Goal: Transaction & Acquisition: Purchase product/service

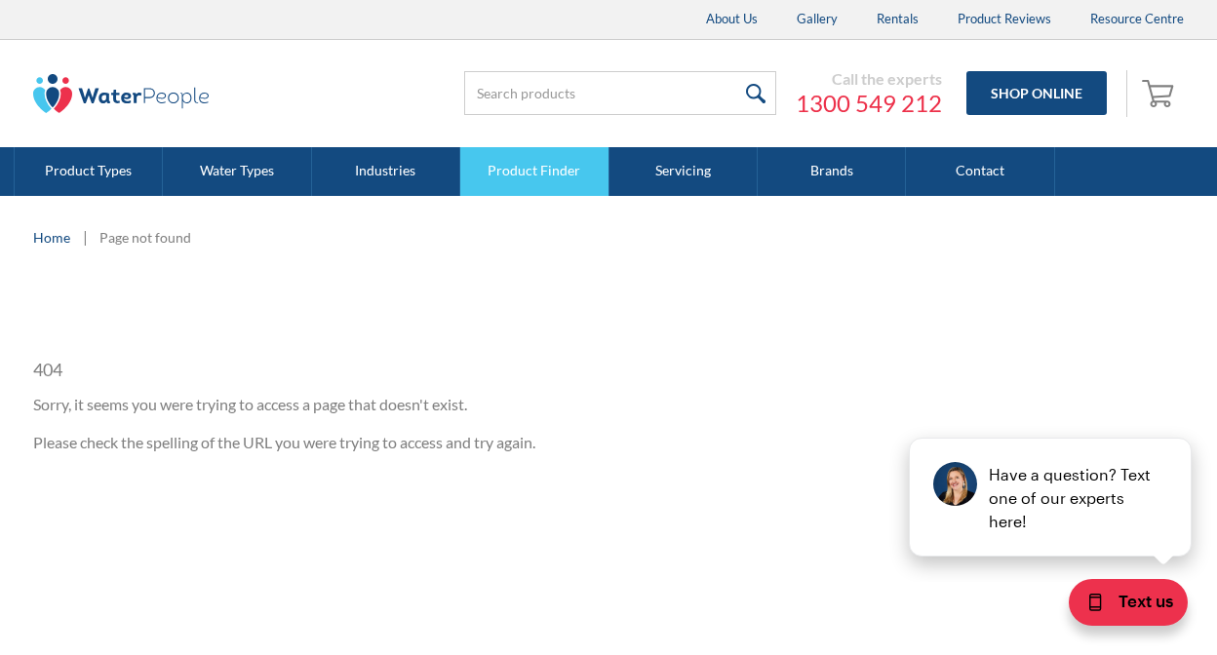
click at [497, 181] on link "Product Finder" at bounding box center [534, 171] width 148 height 49
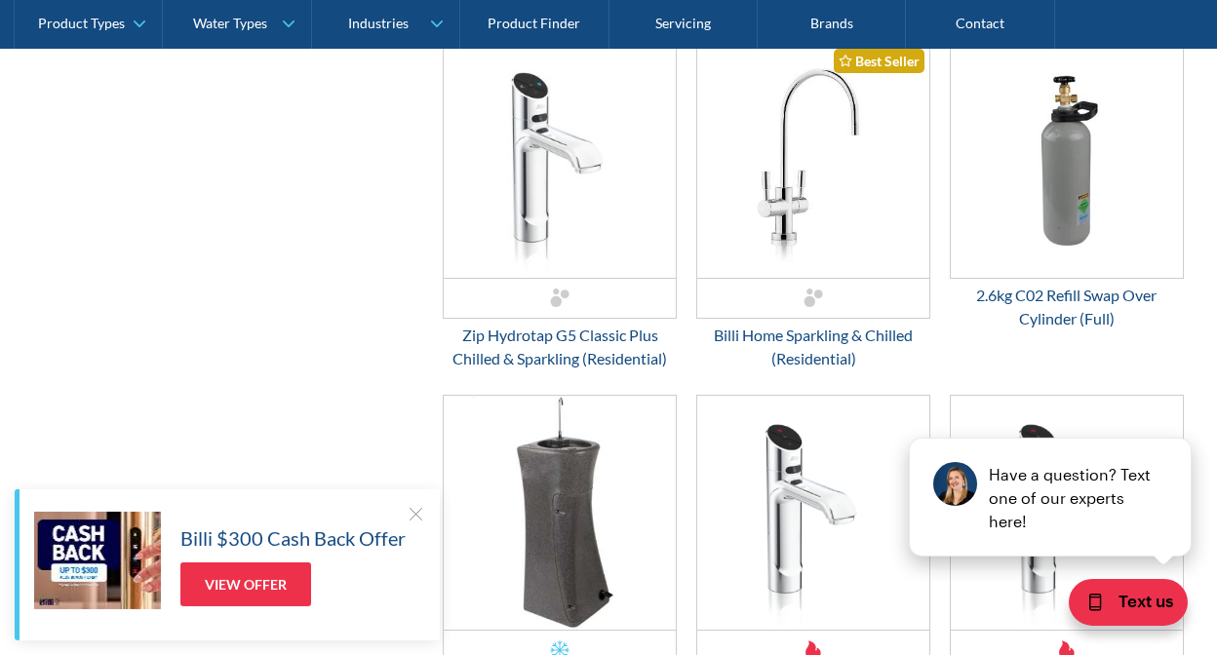
scroll to position [2681, 0]
click at [419, 512] on div at bounding box center [415, 513] width 19 height 19
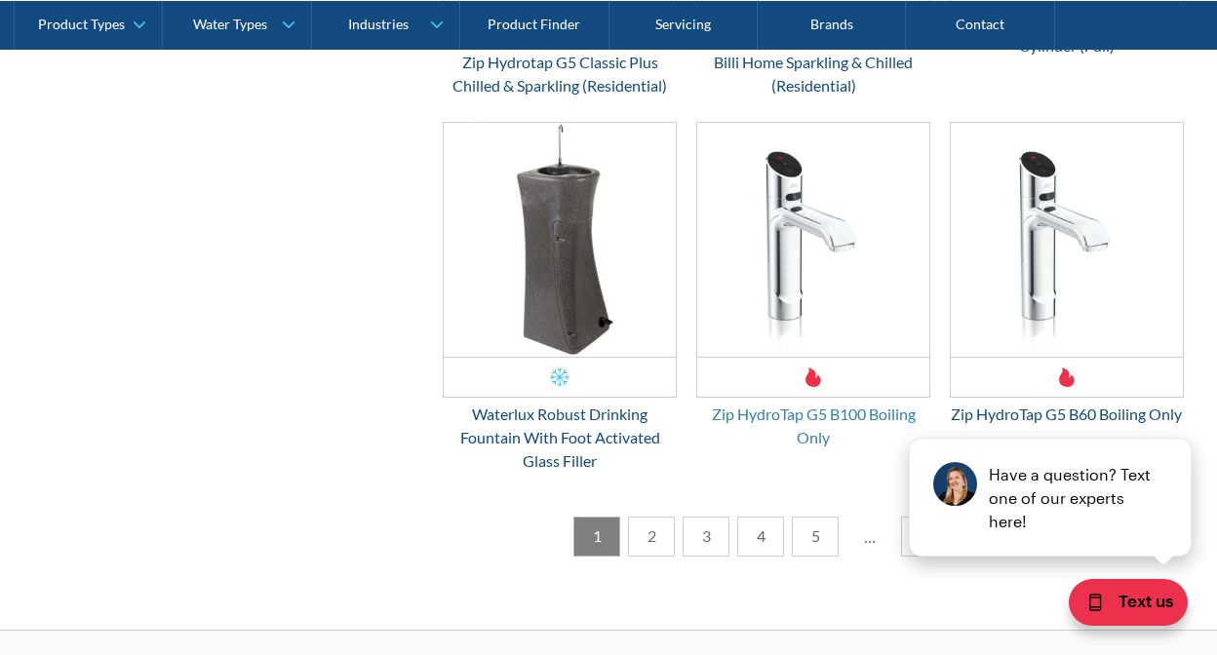
scroll to position [2953, 0]
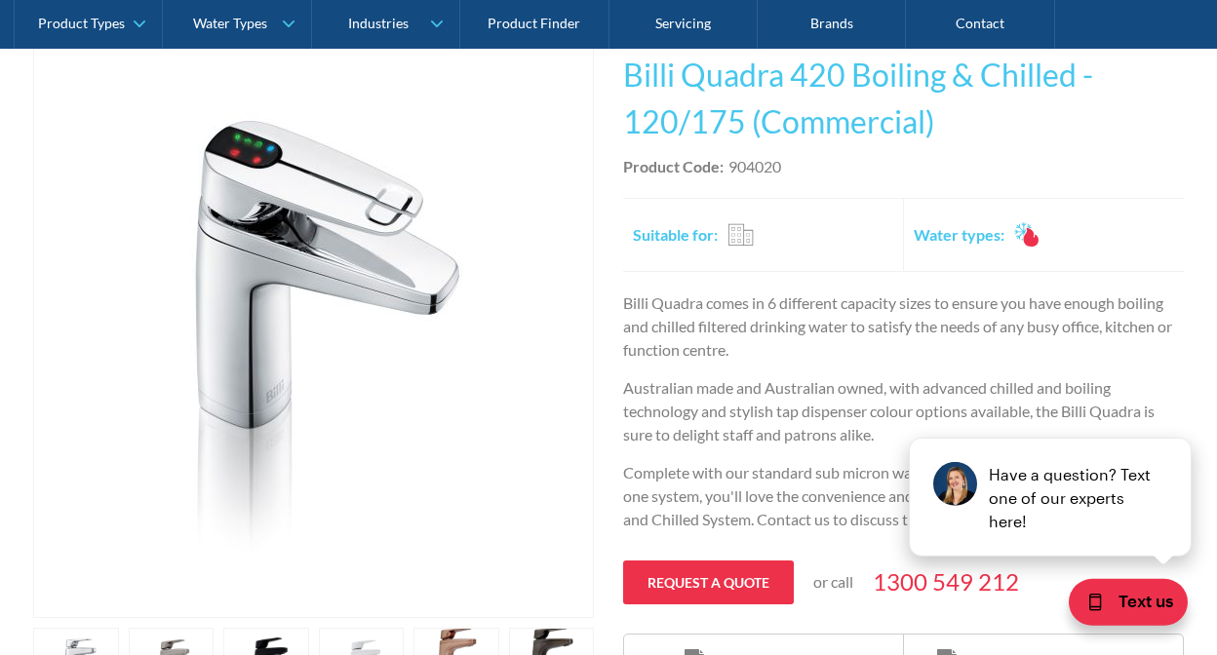
scroll to position [411, 0]
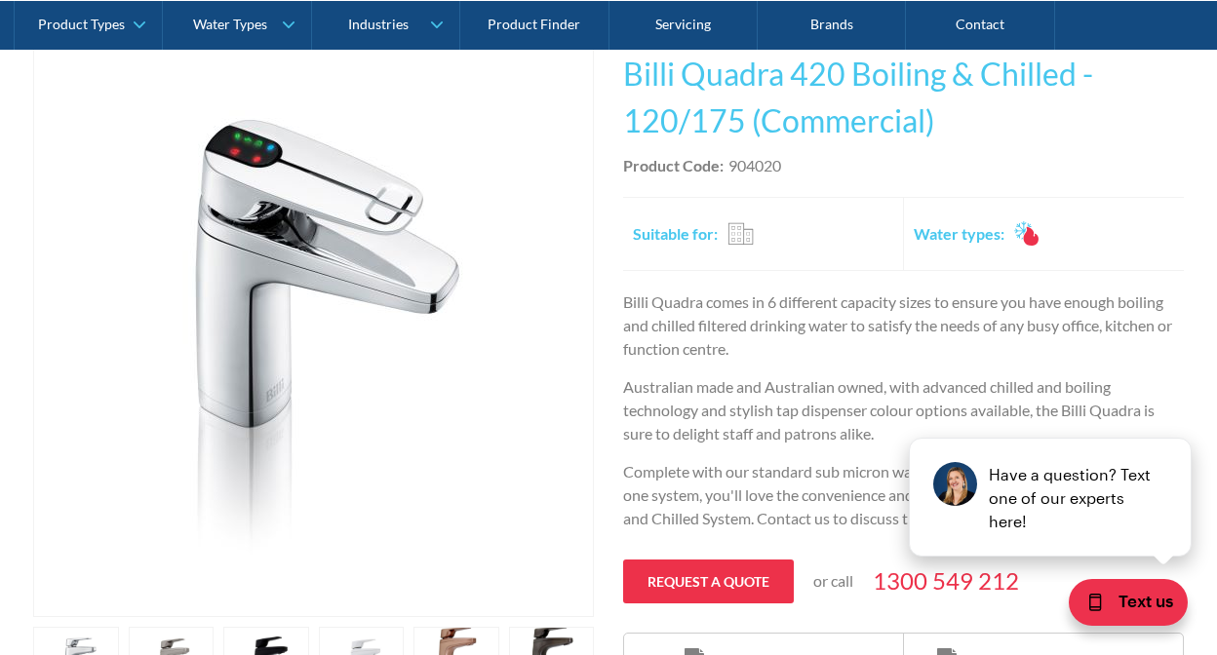
click at [723, 384] on p "Australian made and Australian owned, with advanced chilled and boiling technol…" at bounding box center [903, 410] width 561 height 70
click at [1160, 422] on button "close" at bounding box center [1159, 422] width 58 height 21
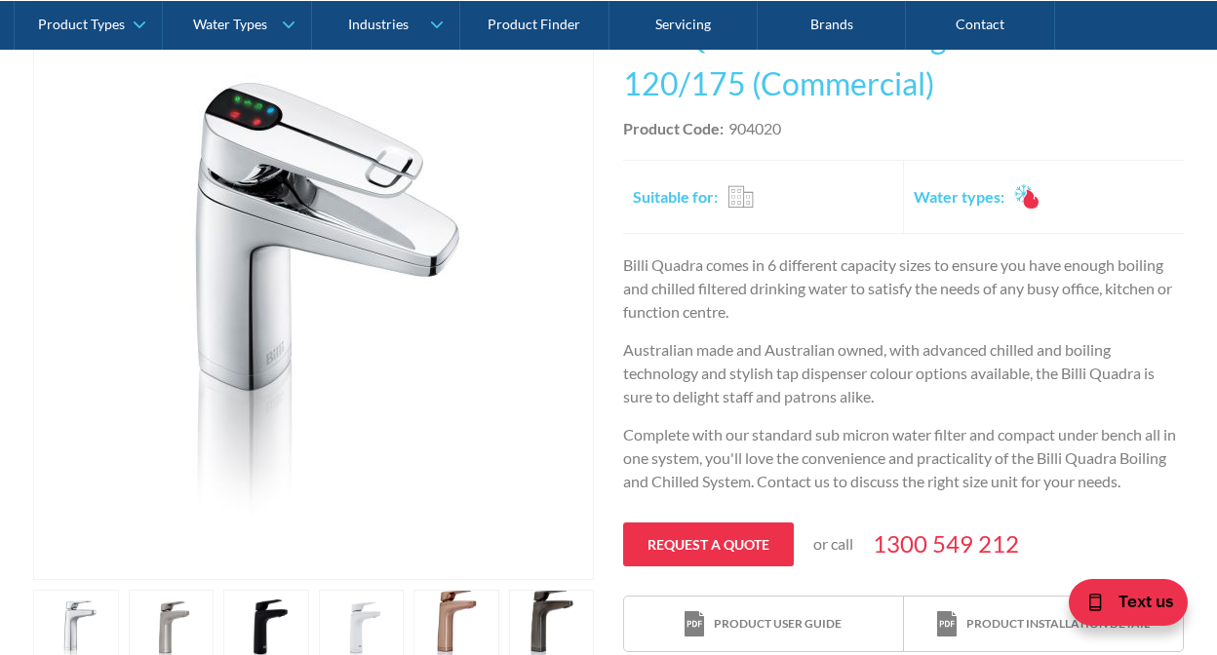
scroll to position [626, 0]
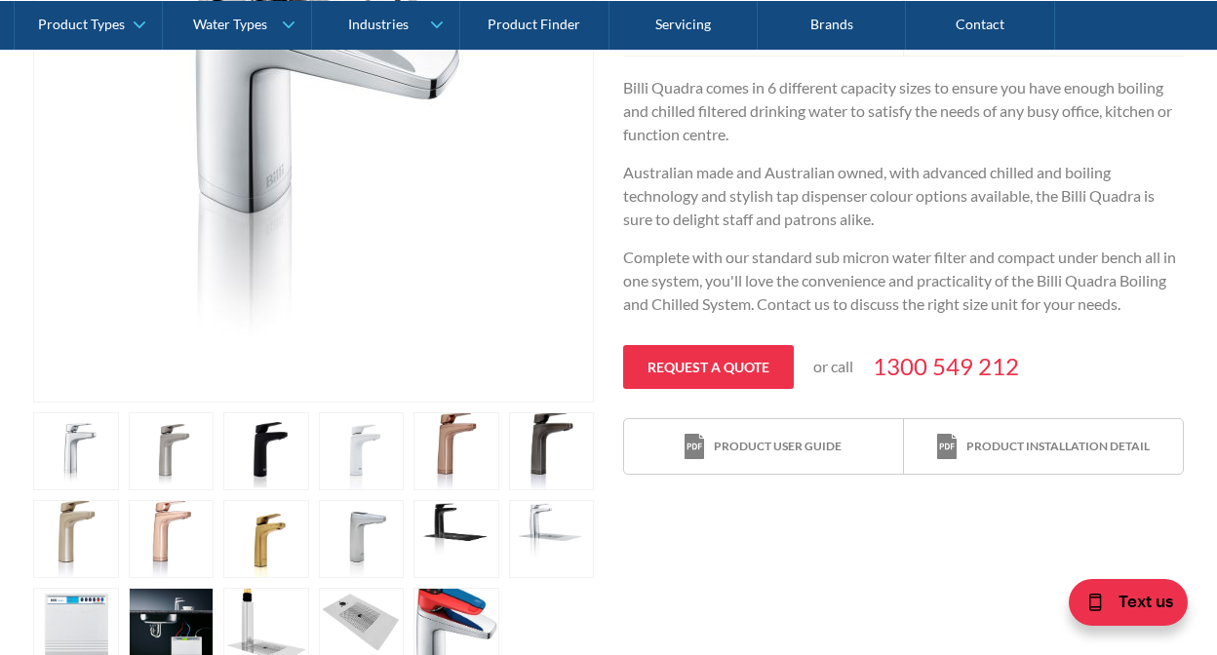
click at [119, 490] on link "open lightbox" at bounding box center [76, 451] width 86 height 78
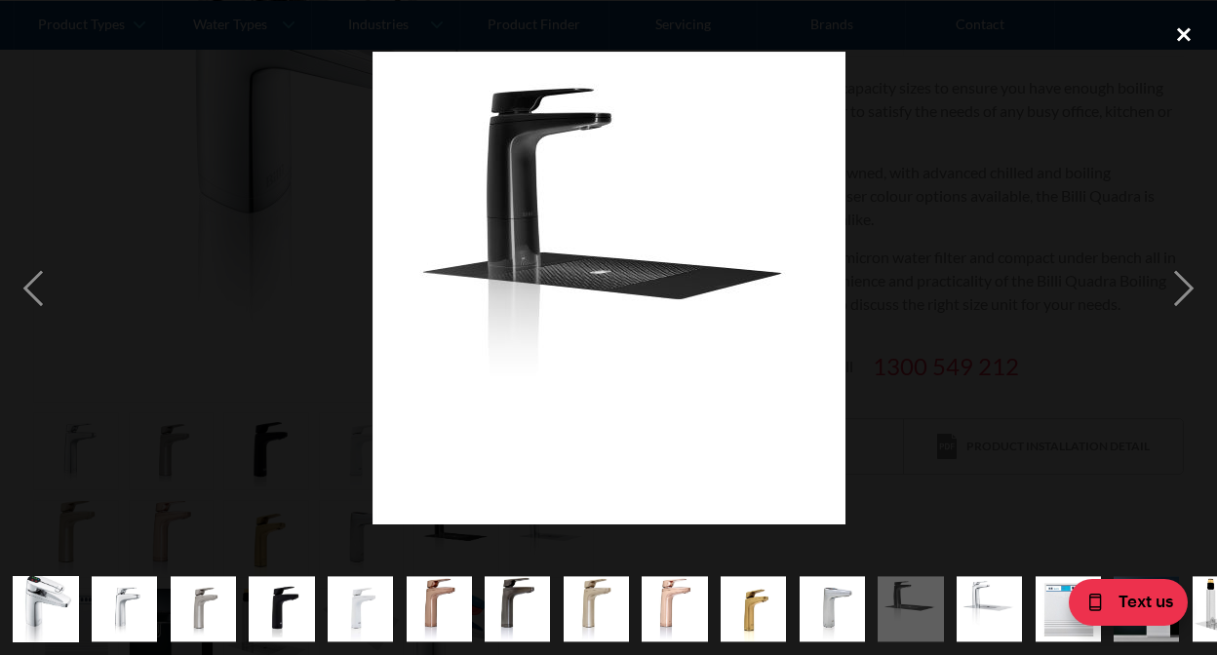
click at [1178, 22] on div "close lightbox" at bounding box center [1183, 34] width 66 height 43
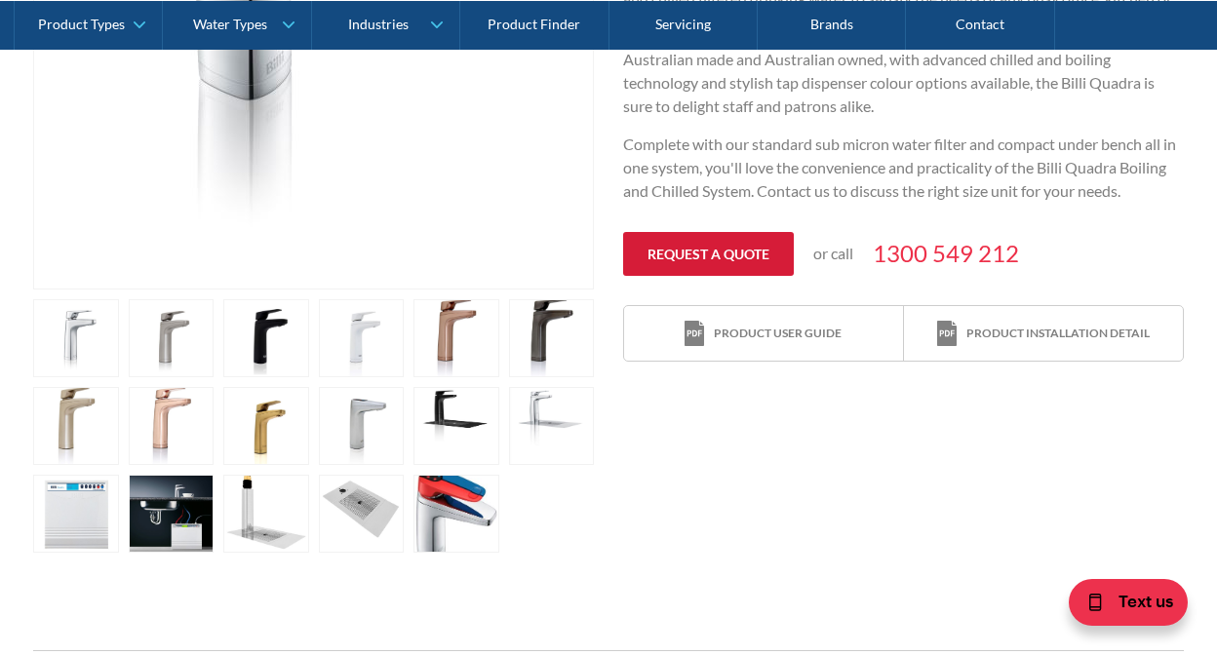
scroll to position [739, 0]
click at [119, 337] on link "open lightbox" at bounding box center [76, 338] width 86 height 78
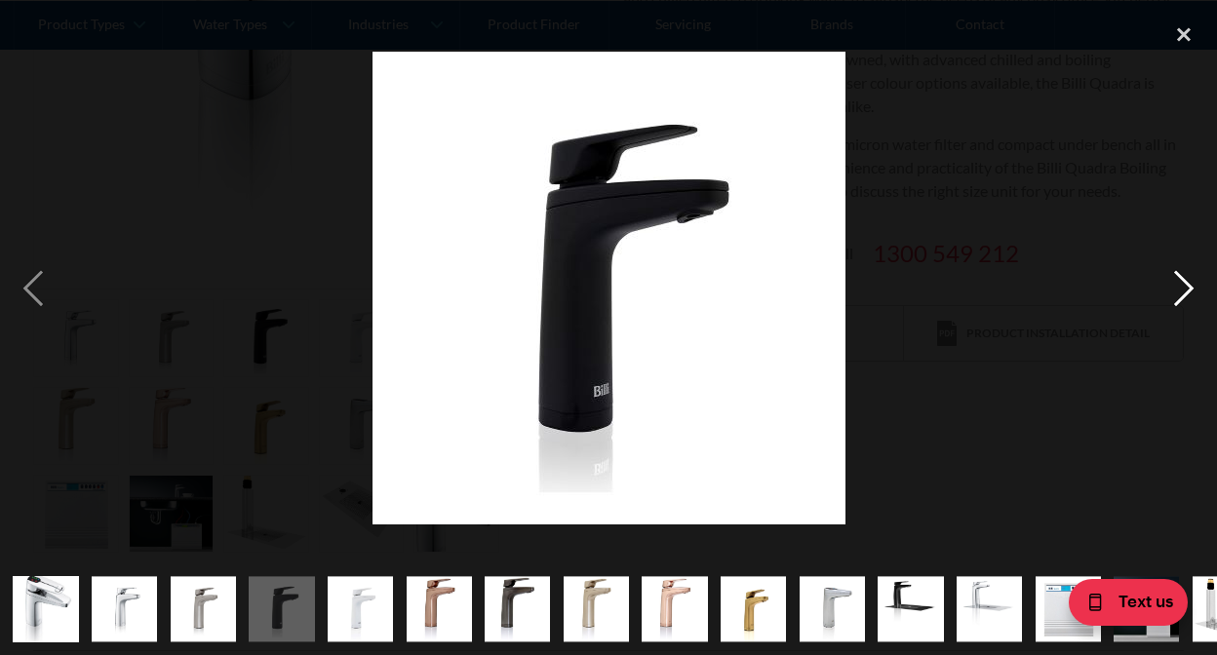
click at [1165, 314] on div "next image" at bounding box center [1183, 288] width 66 height 550
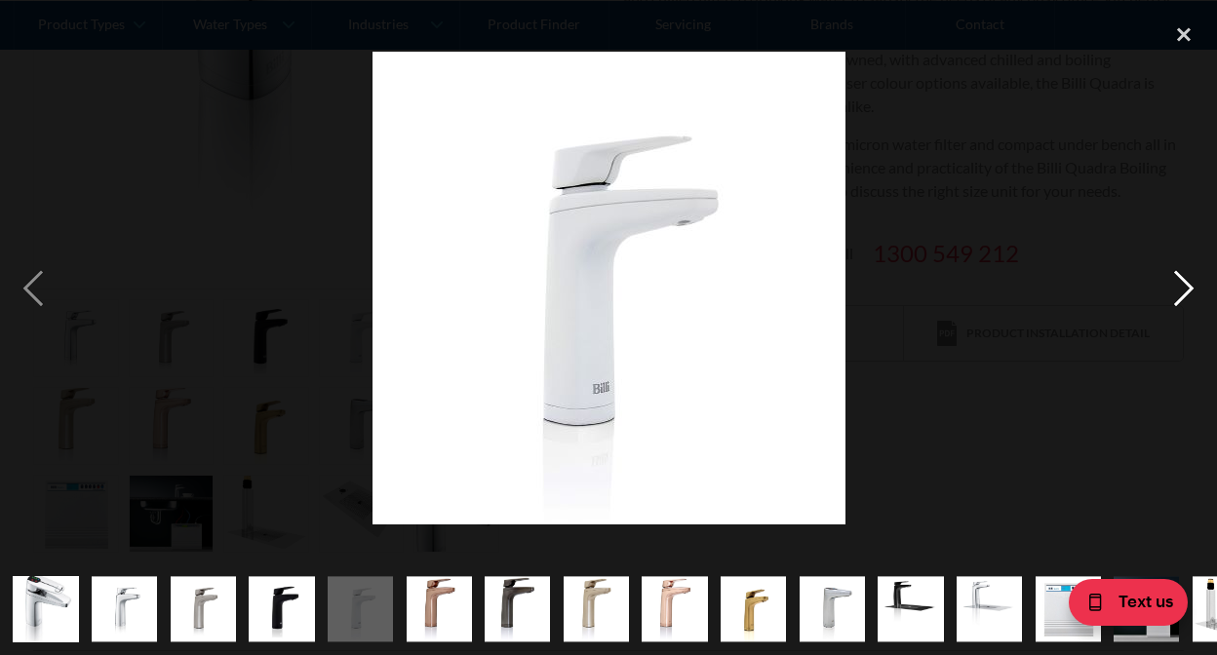
click at [1165, 314] on div "next image" at bounding box center [1183, 288] width 66 height 550
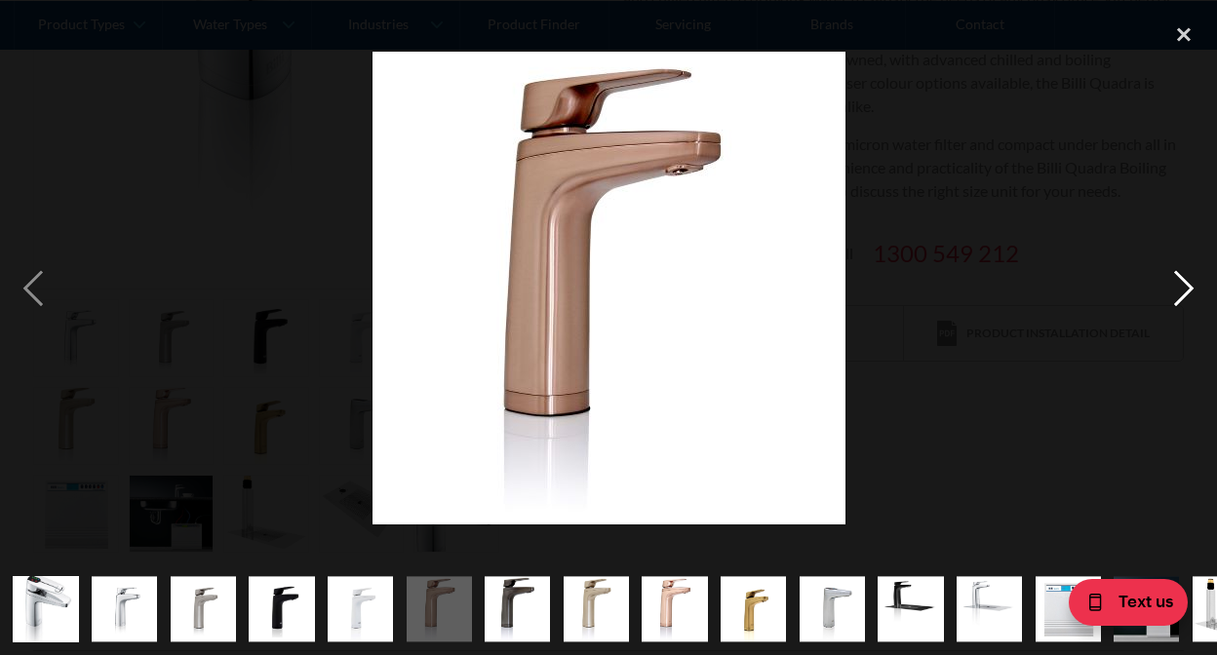
click at [1165, 314] on div "next image" at bounding box center [1183, 288] width 66 height 550
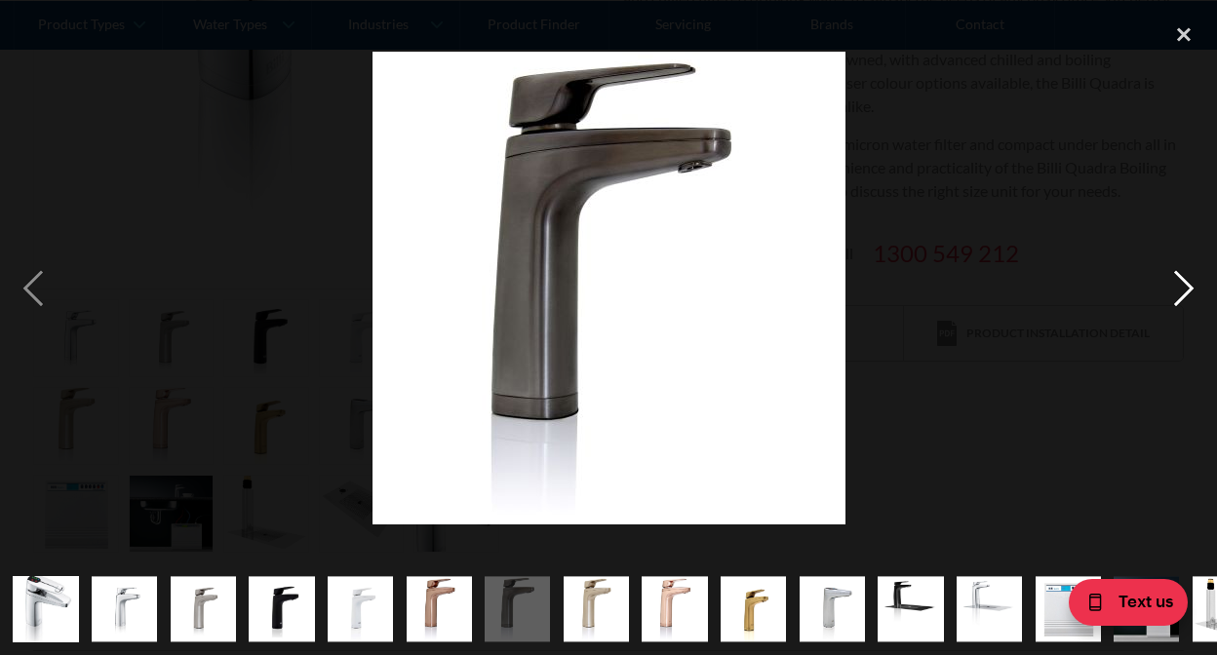
click at [1165, 314] on div "next image" at bounding box center [1183, 288] width 66 height 550
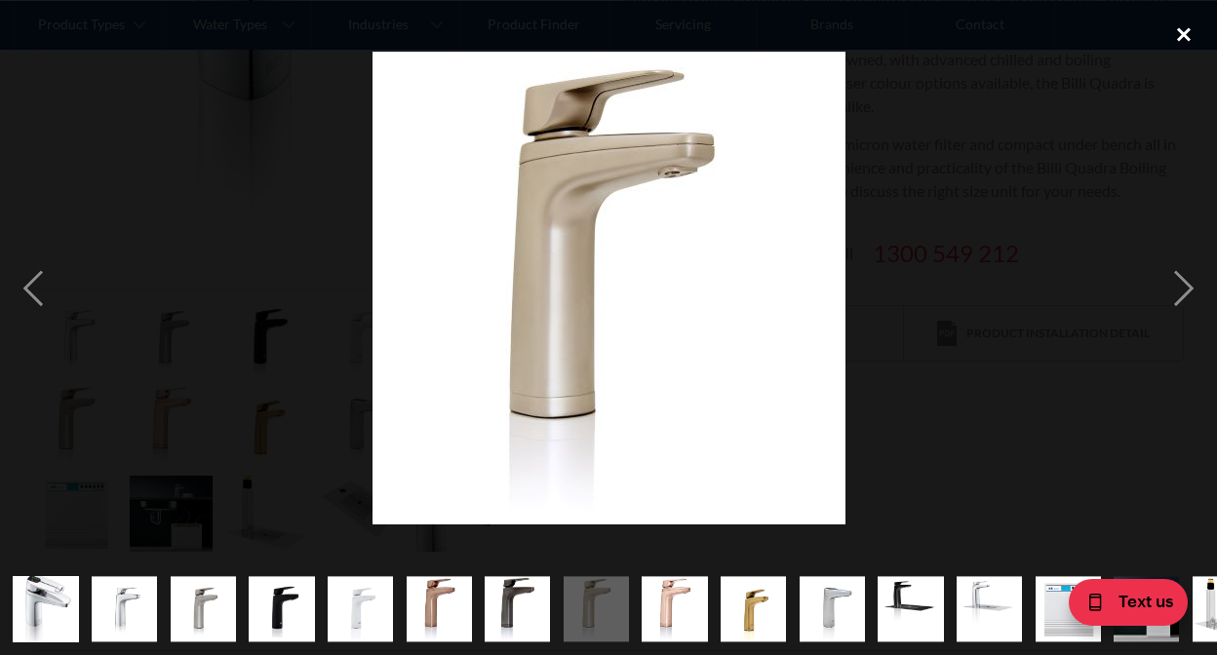
click at [1181, 28] on div "close lightbox" at bounding box center [1183, 34] width 66 height 43
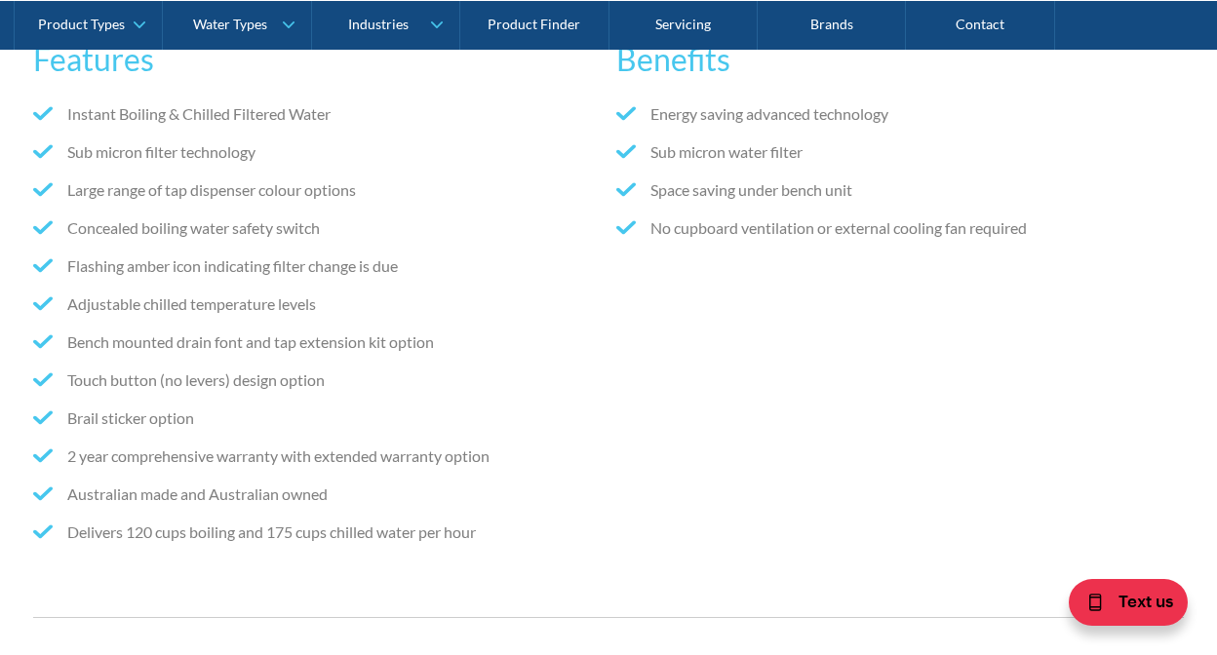
scroll to position [1413, 0]
